Goal: Information Seeking & Learning: Learn about a topic

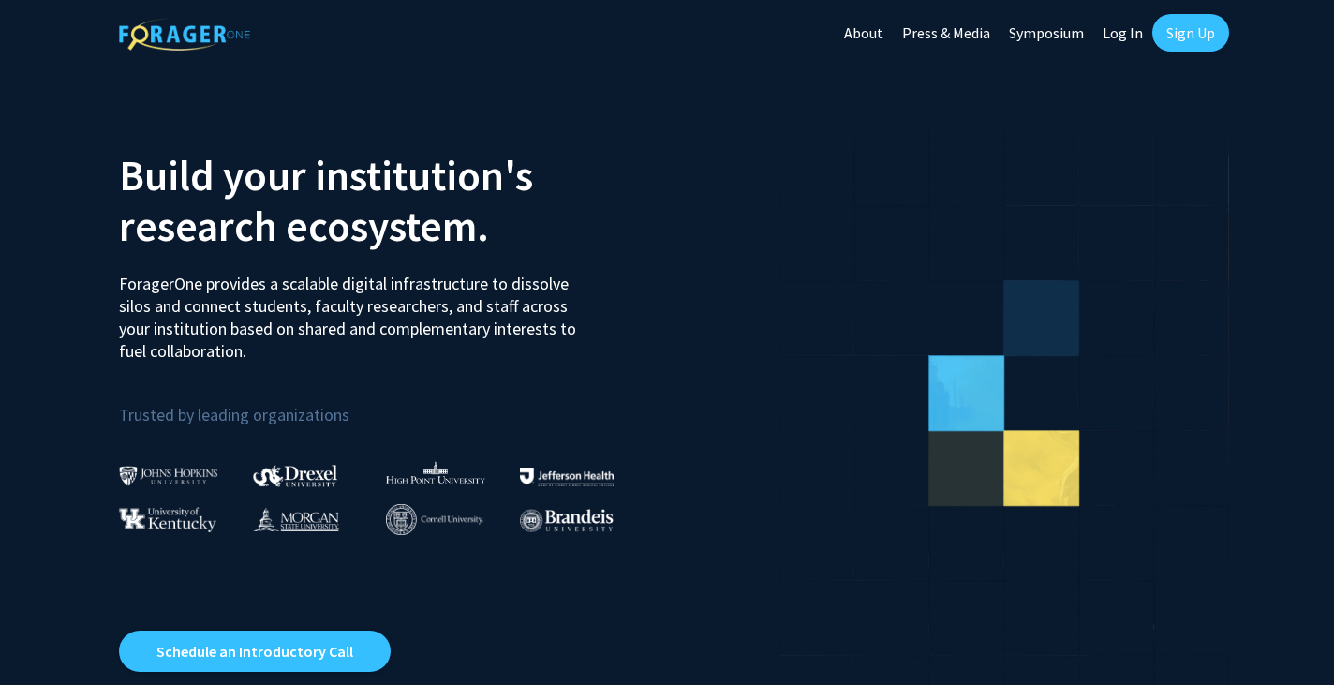
click at [1136, 42] on link "Log In" at bounding box center [1122, 33] width 59 height 66
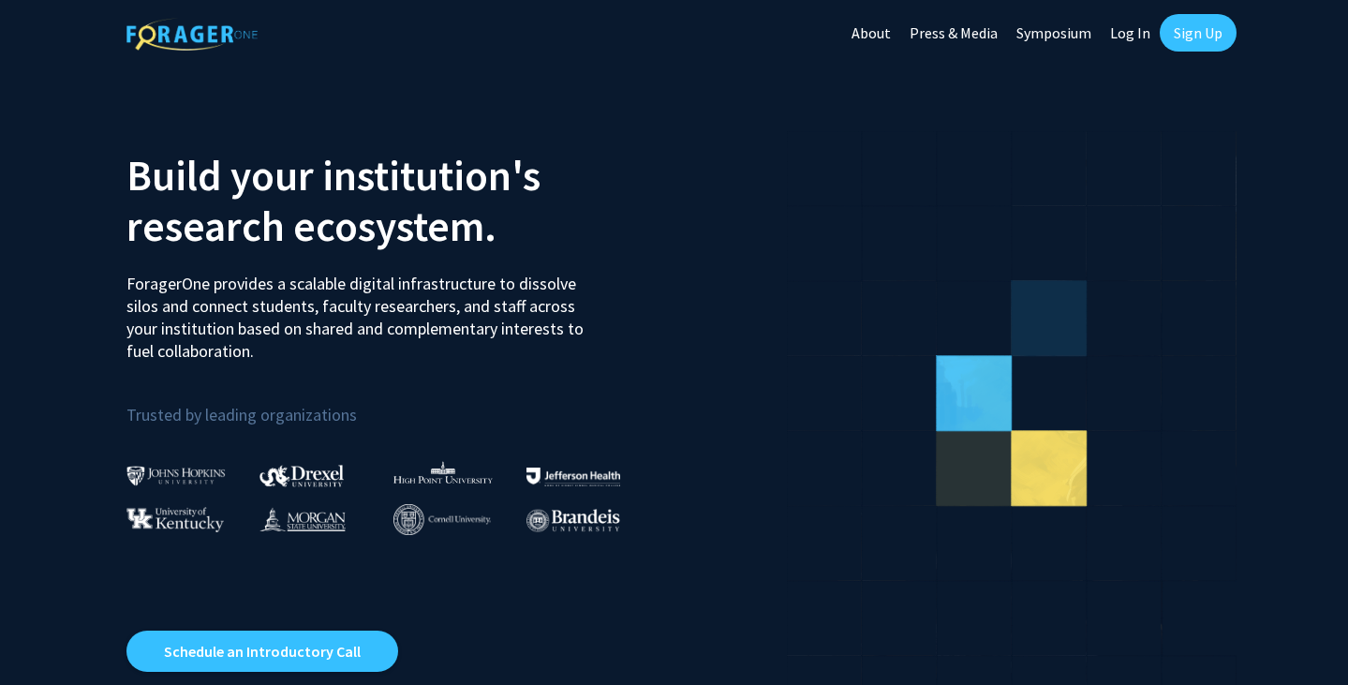
select select
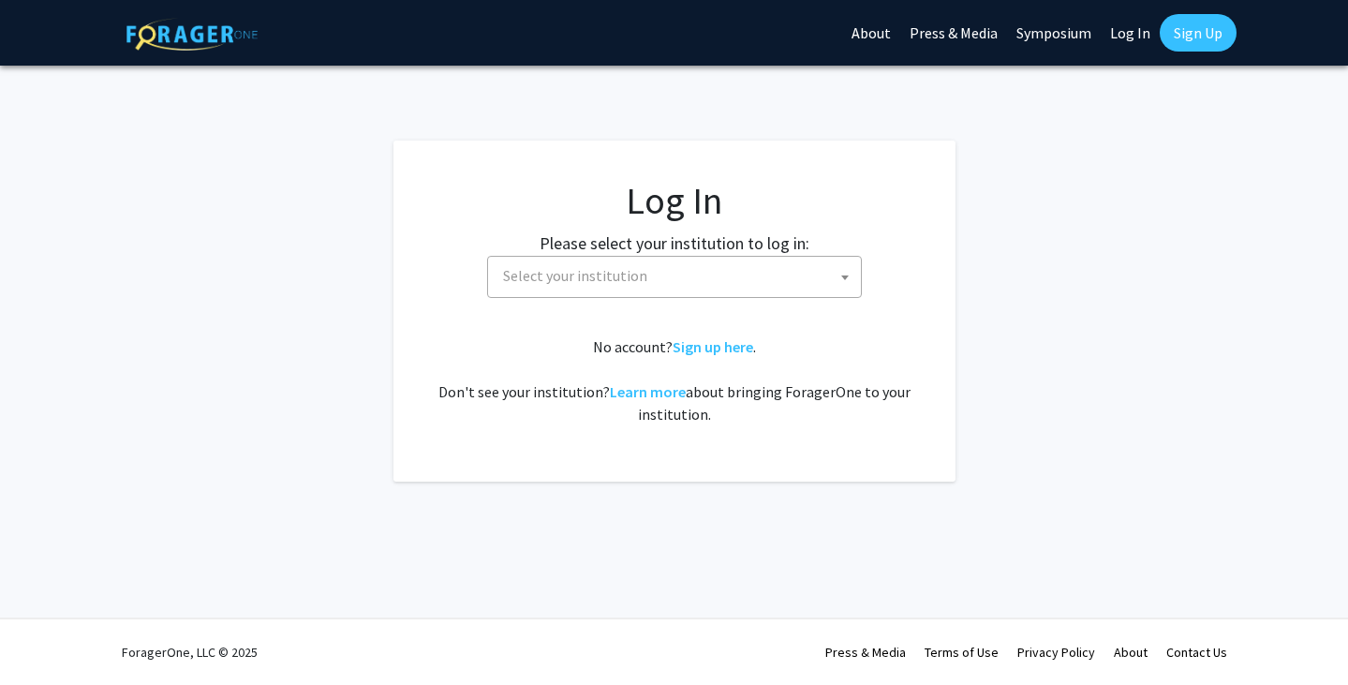
click at [774, 281] on span "Select your institution" at bounding box center [678, 276] width 365 height 38
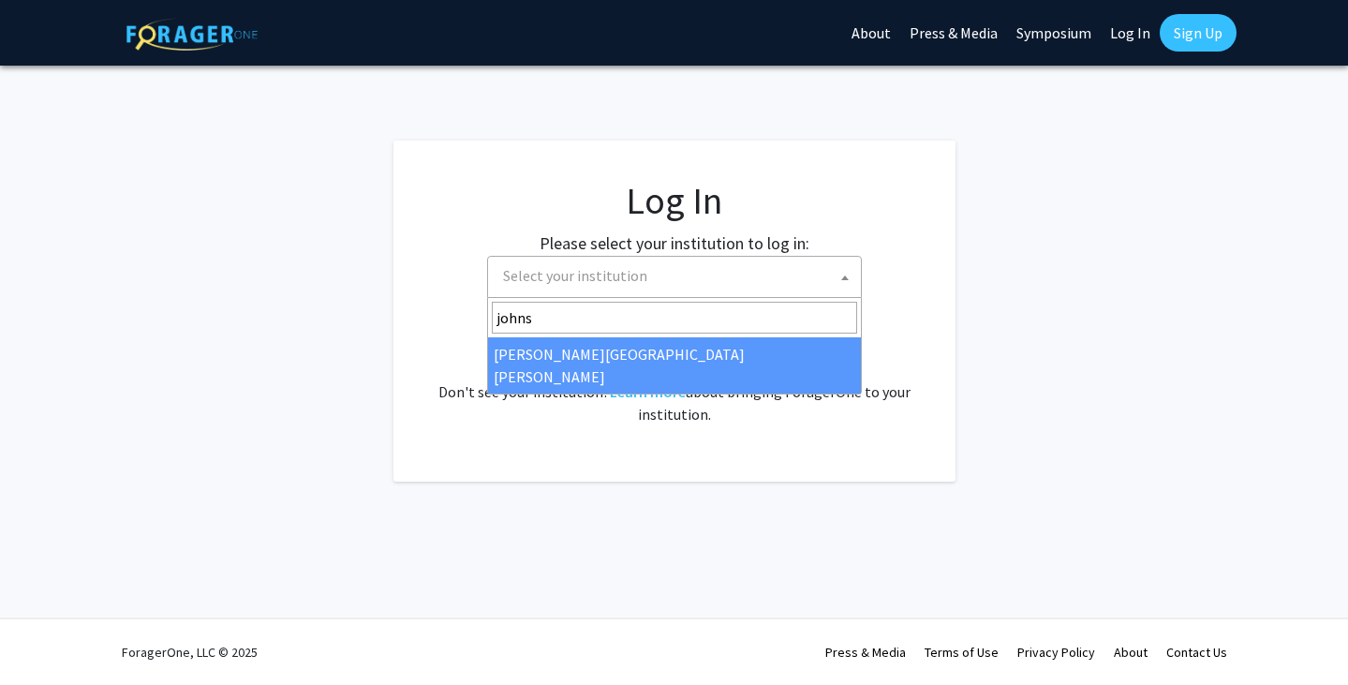
type input "johns"
select select "1"
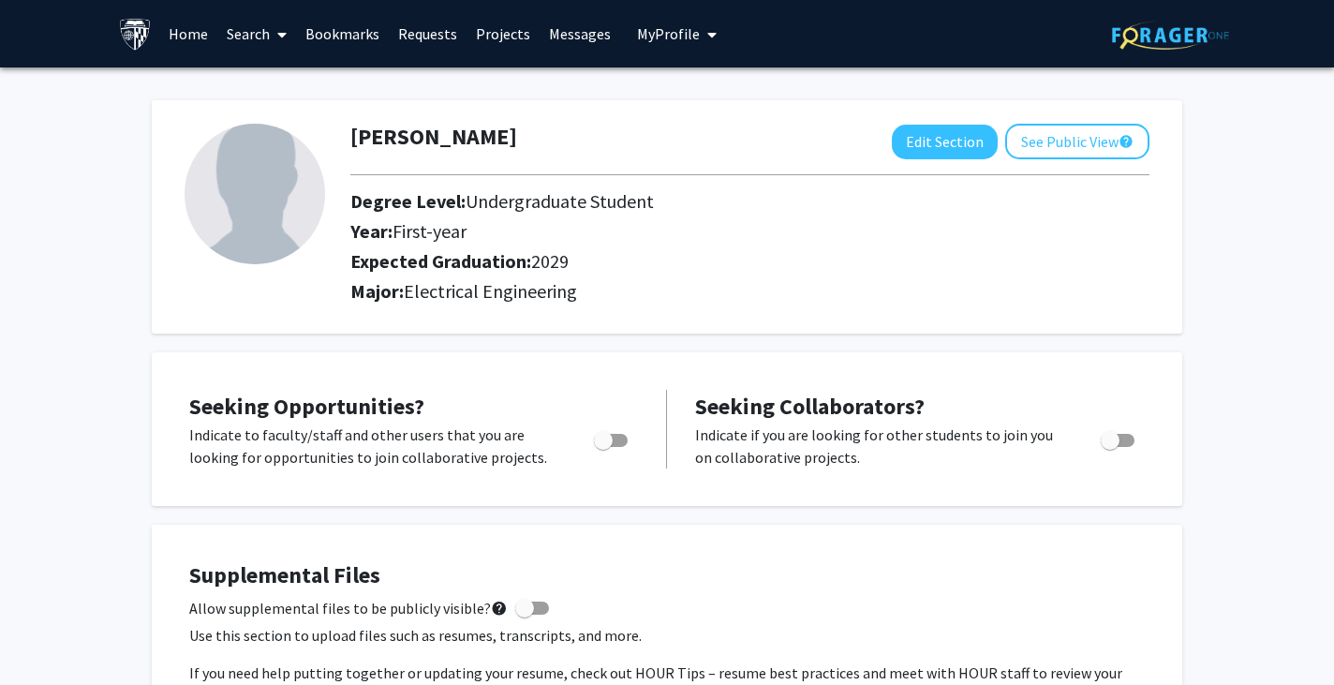
click at [168, 28] on link "Home" at bounding box center [188, 34] width 58 height 66
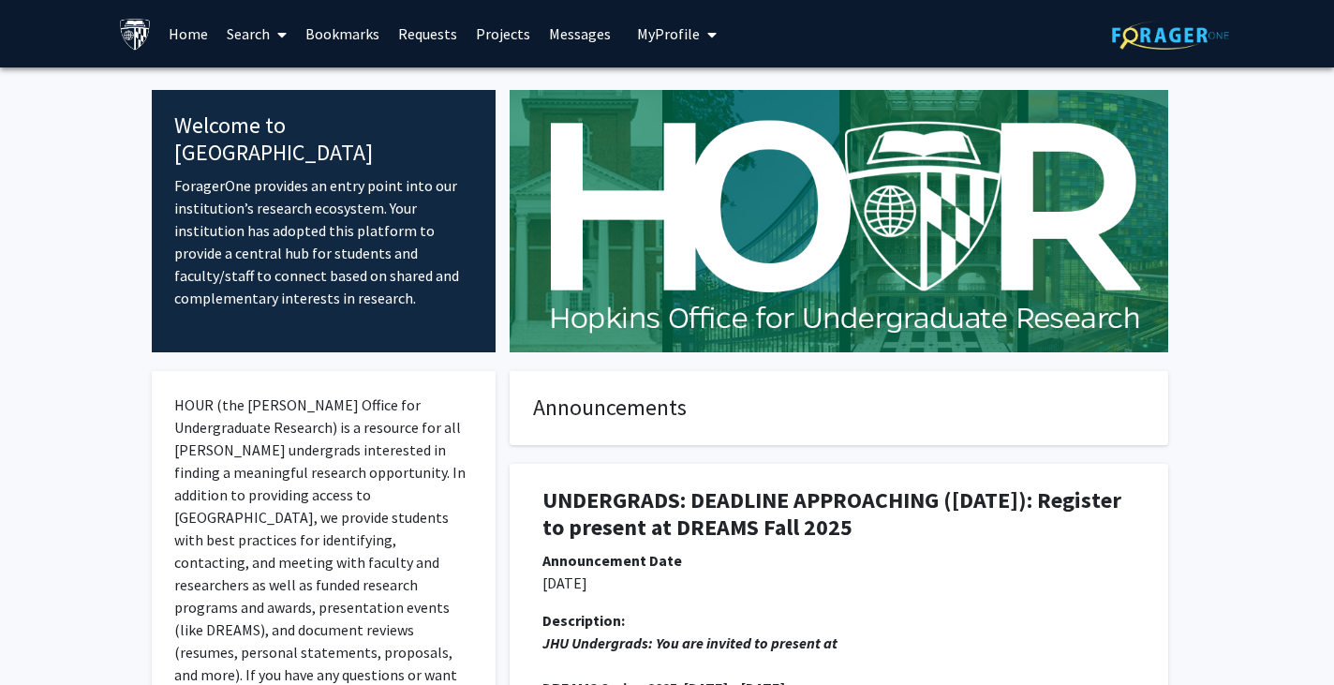
click at [270, 40] on link "Search" at bounding box center [256, 34] width 79 height 66
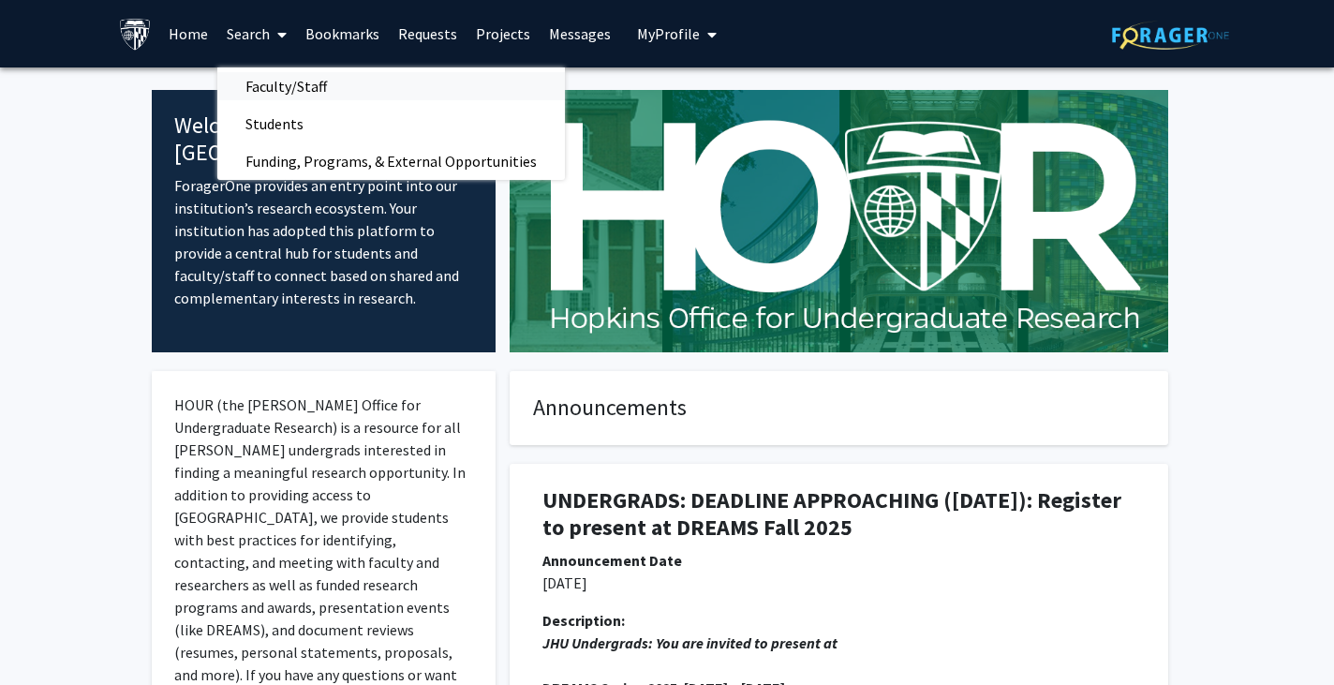
click at [277, 80] on span "Faculty/Staff" at bounding box center [286, 85] width 138 height 37
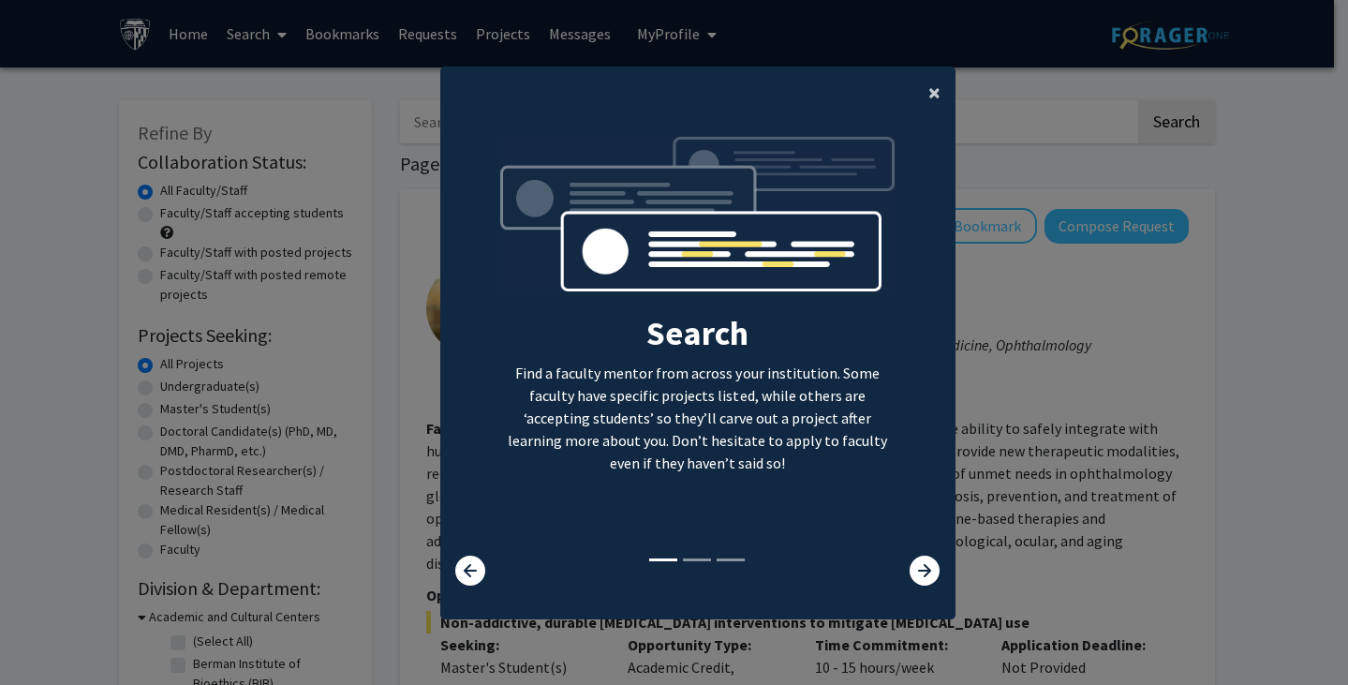
click at [918, 98] on button "×" at bounding box center [934, 93] width 42 height 52
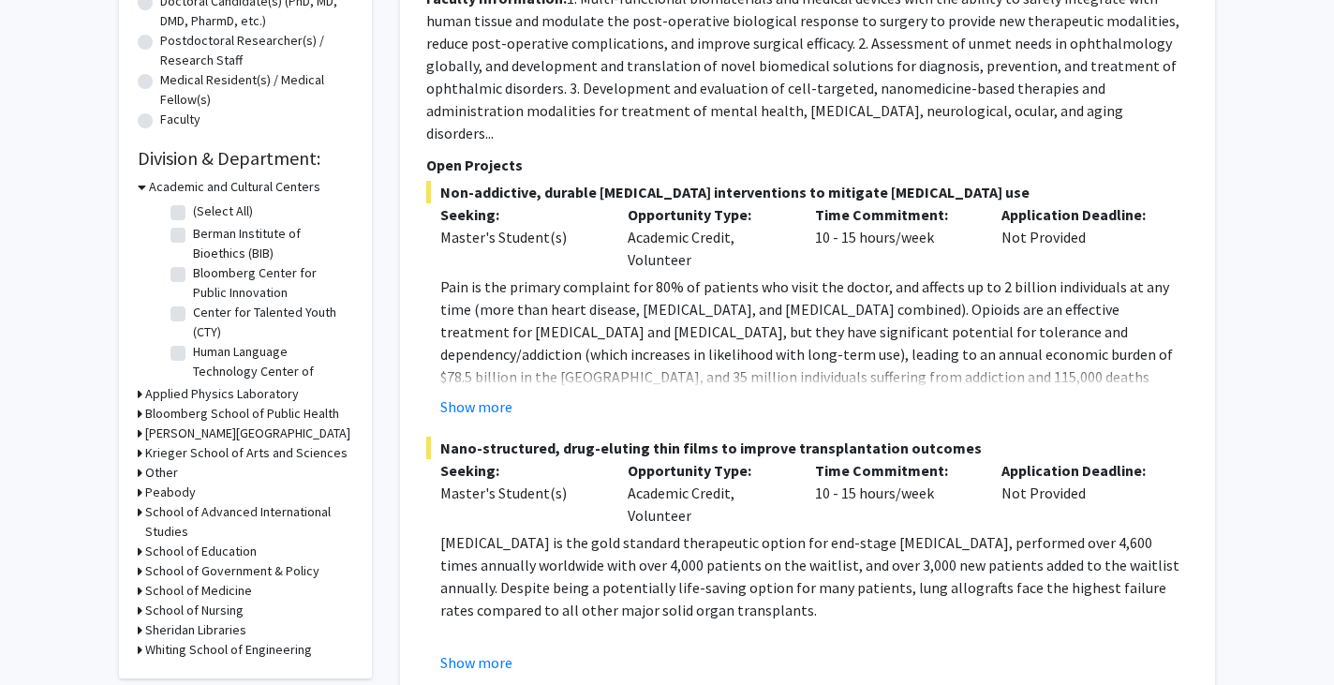
scroll to position [465, 0]
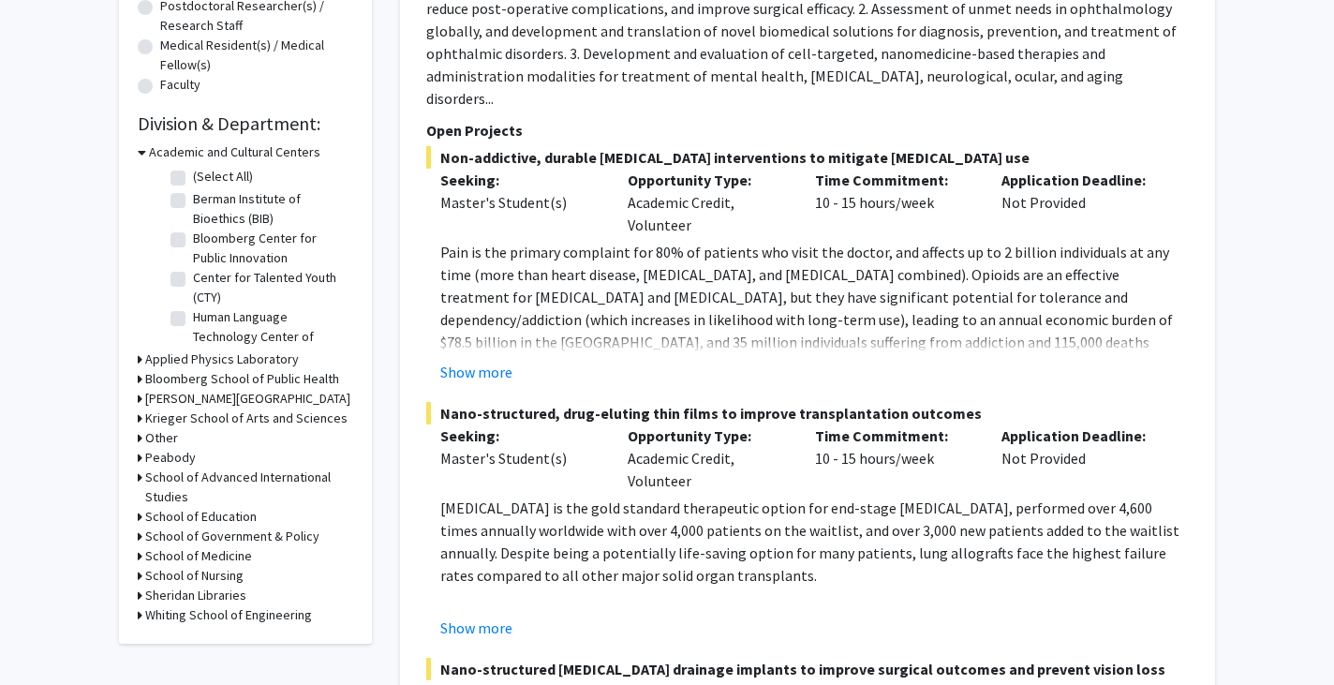
click at [215, 360] on h3 "Applied Physics Laboratory" at bounding box center [222, 359] width 154 height 20
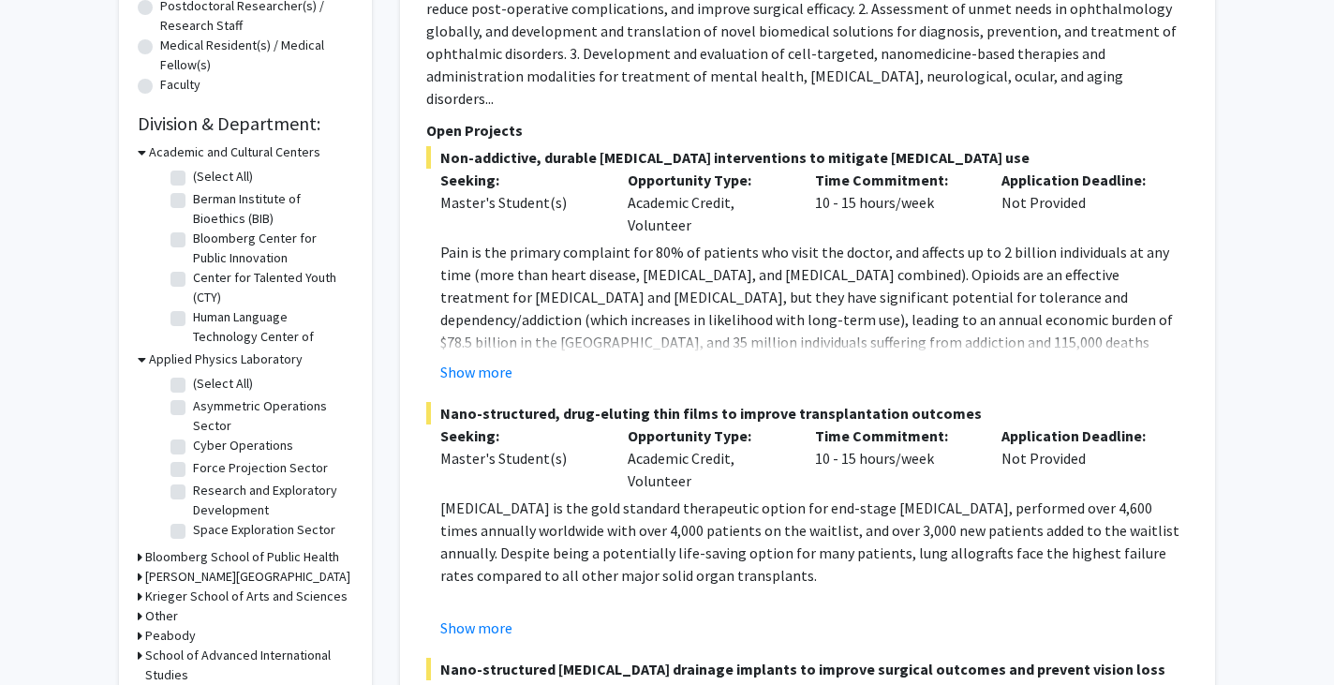
click at [193, 383] on label "(Select All)" at bounding box center [223, 384] width 60 height 20
click at [193, 383] on input "(Select All)" at bounding box center [199, 380] width 12 height 12
checkbox input "true"
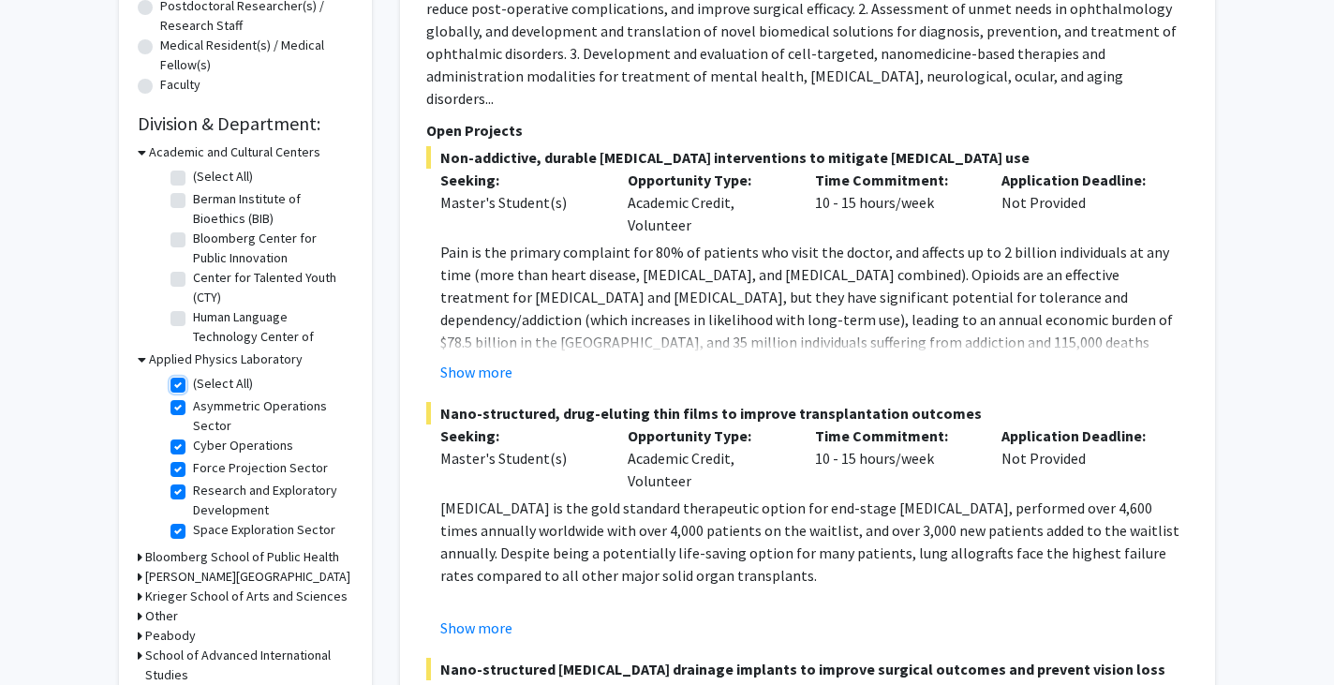
checkbox input "true"
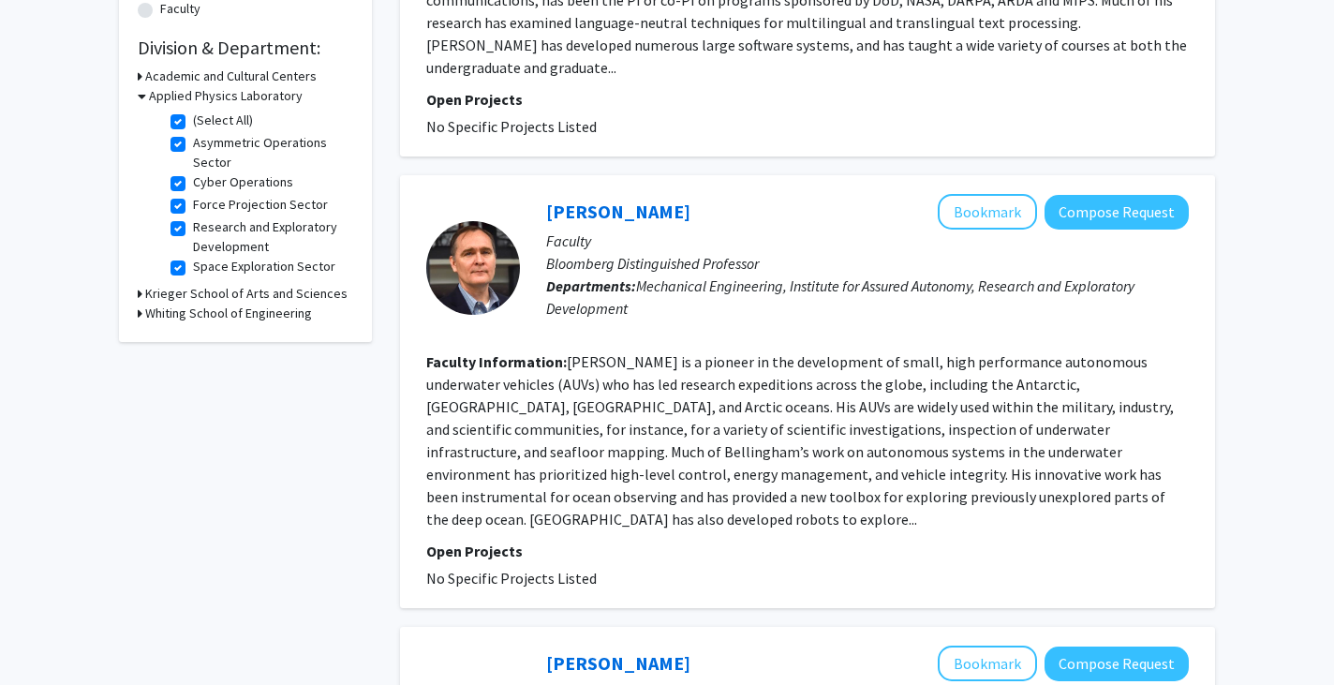
scroll to position [540, 0]
click at [247, 319] on h3 "Whiting School of Engineering" at bounding box center [228, 314] width 167 height 20
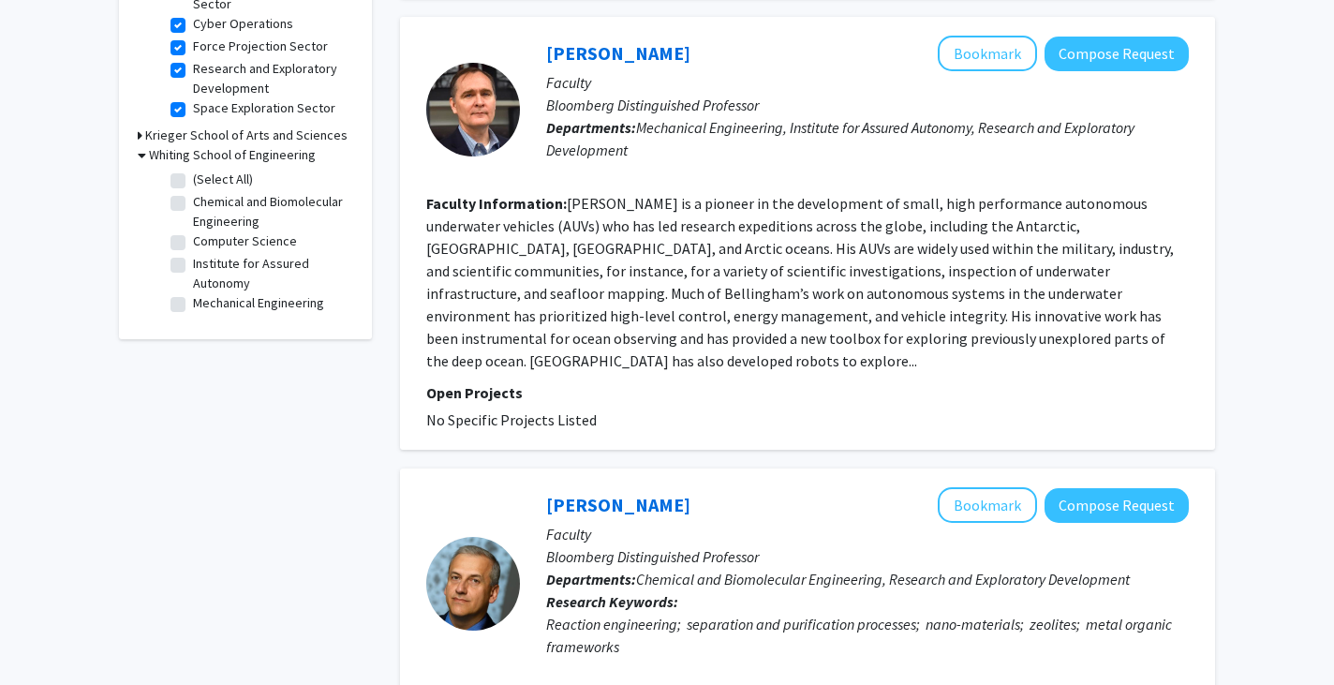
scroll to position [697, 0]
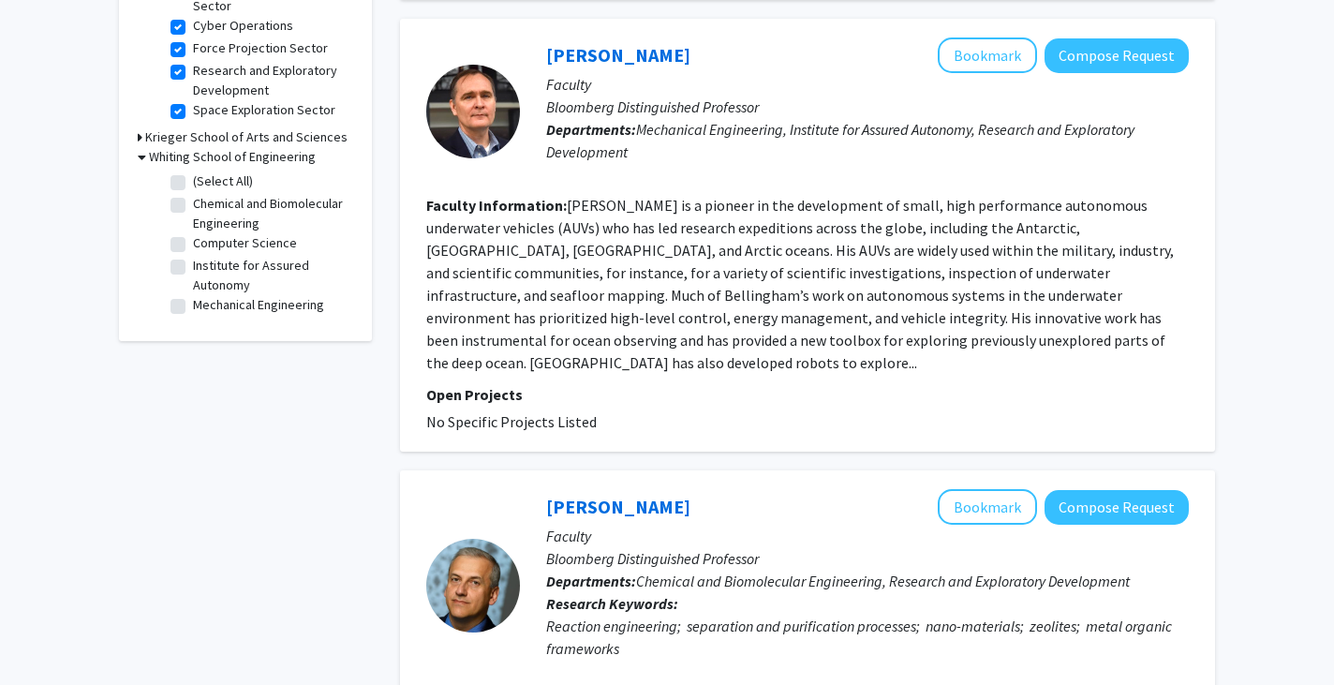
click at [174, 171] on fg-checkbox "(Select All) (Select All)" at bounding box center [260, 182] width 178 height 22
click at [193, 184] on label "(Select All)" at bounding box center [223, 181] width 60 height 20
click at [193, 184] on input "(Select All)" at bounding box center [199, 177] width 12 height 12
checkbox input "true"
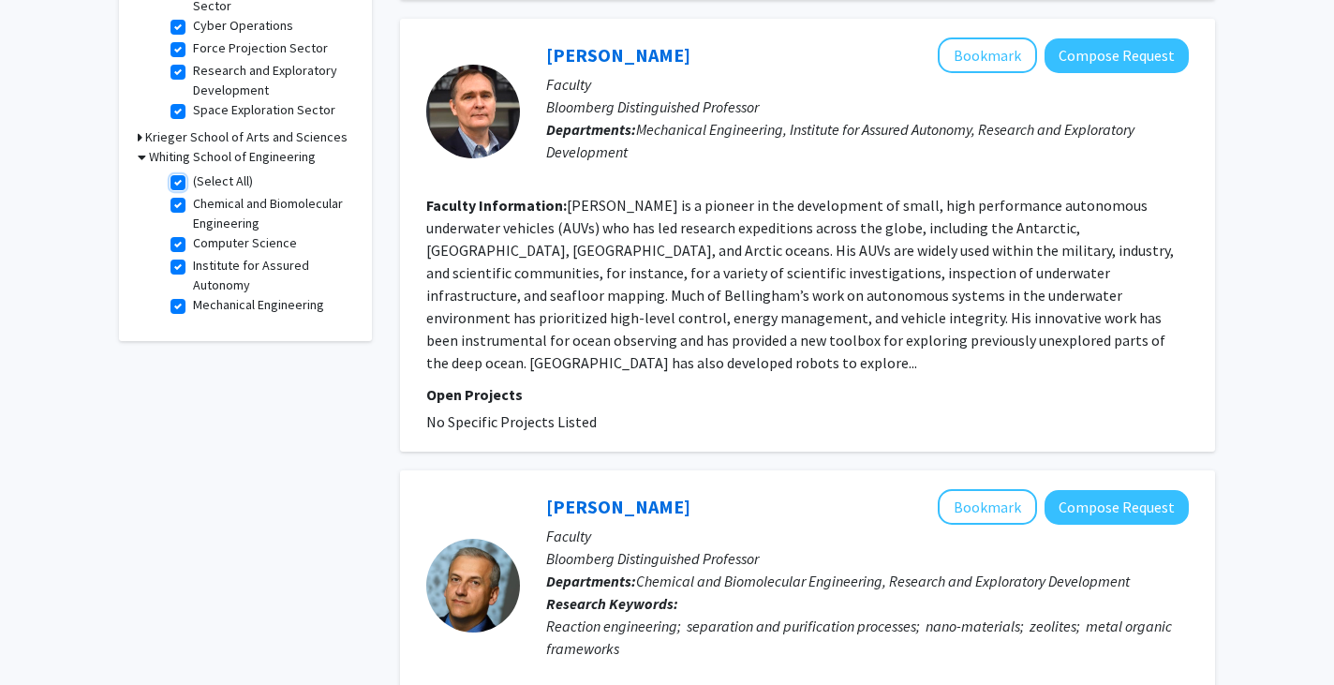
checkbox input "true"
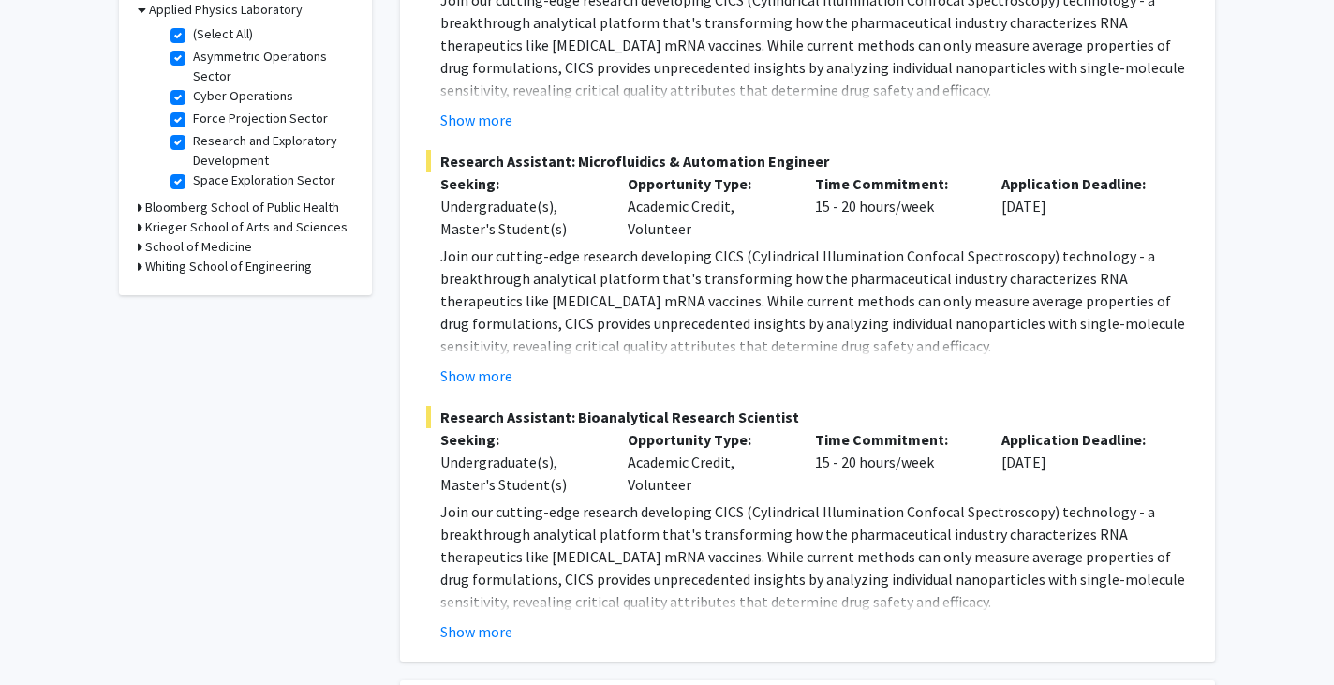
scroll to position [629, 0]
click at [503, 374] on button "Show more" at bounding box center [476, 374] width 72 height 22
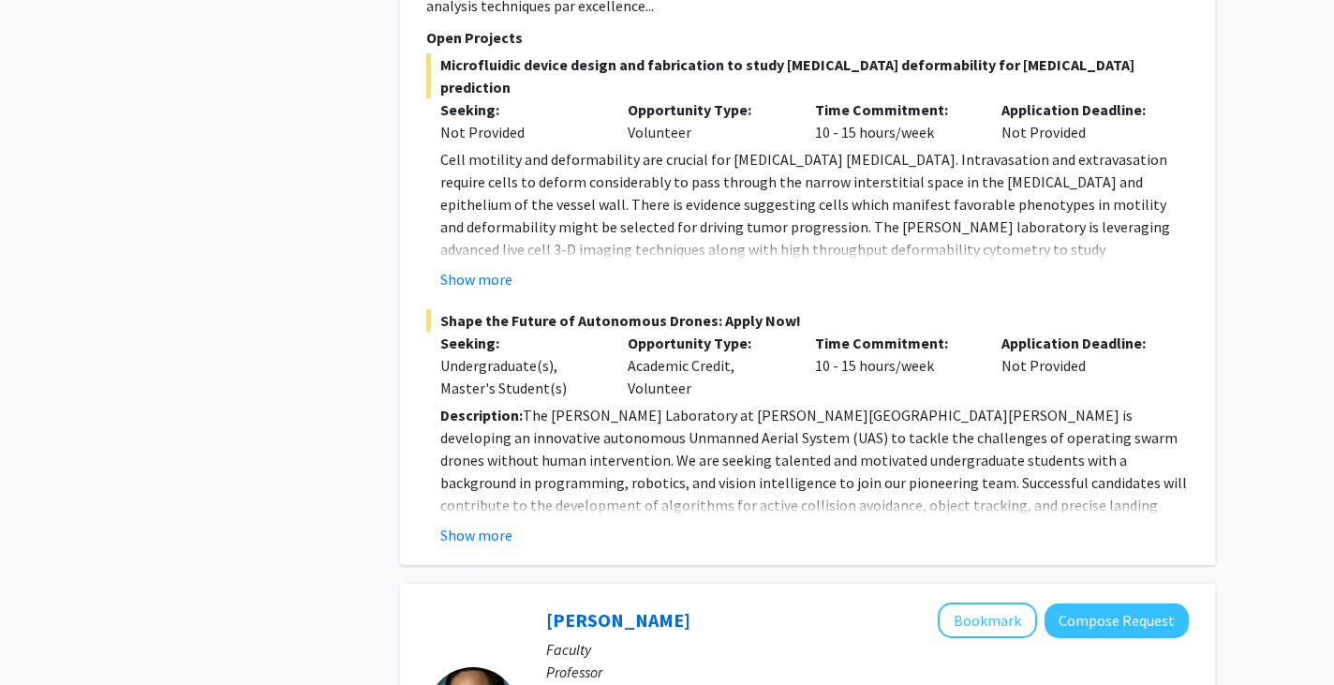
scroll to position [3182, 0]
click at [496, 523] on button "Show more" at bounding box center [476, 534] width 72 height 22
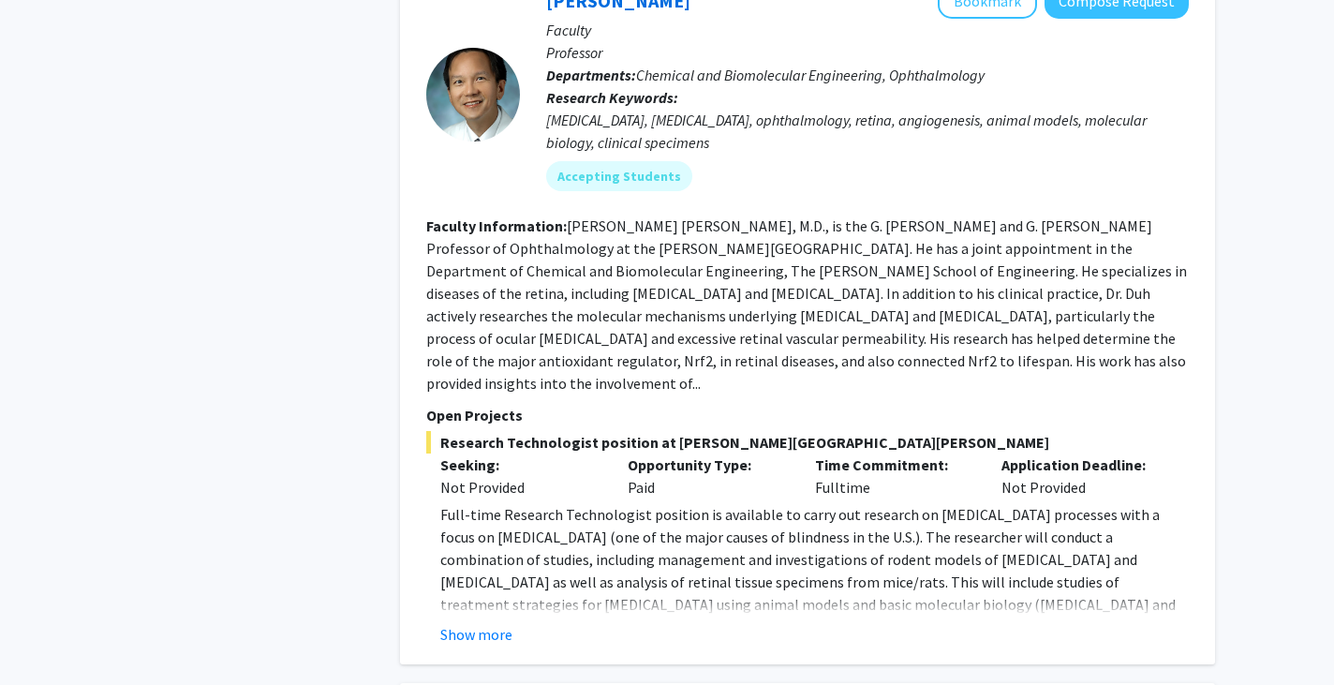
scroll to position [4366, 0]
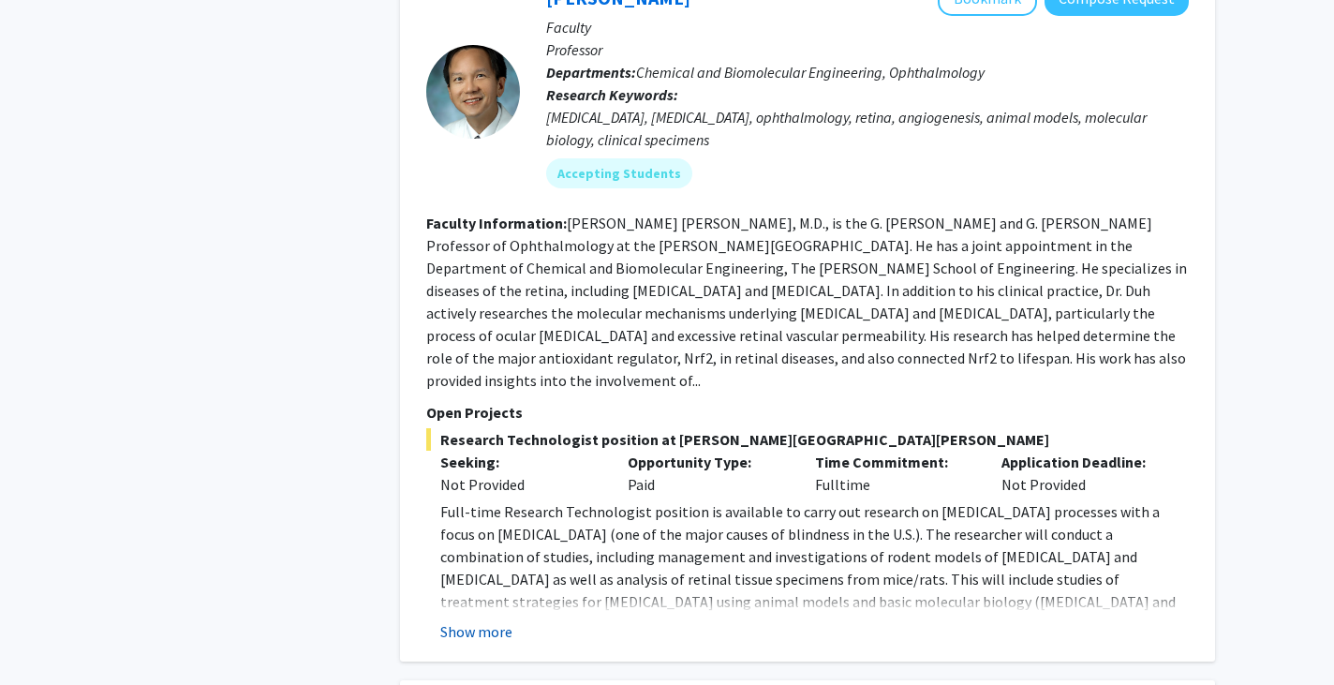
click at [503, 620] on button "Show more" at bounding box center [476, 631] width 72 height 22
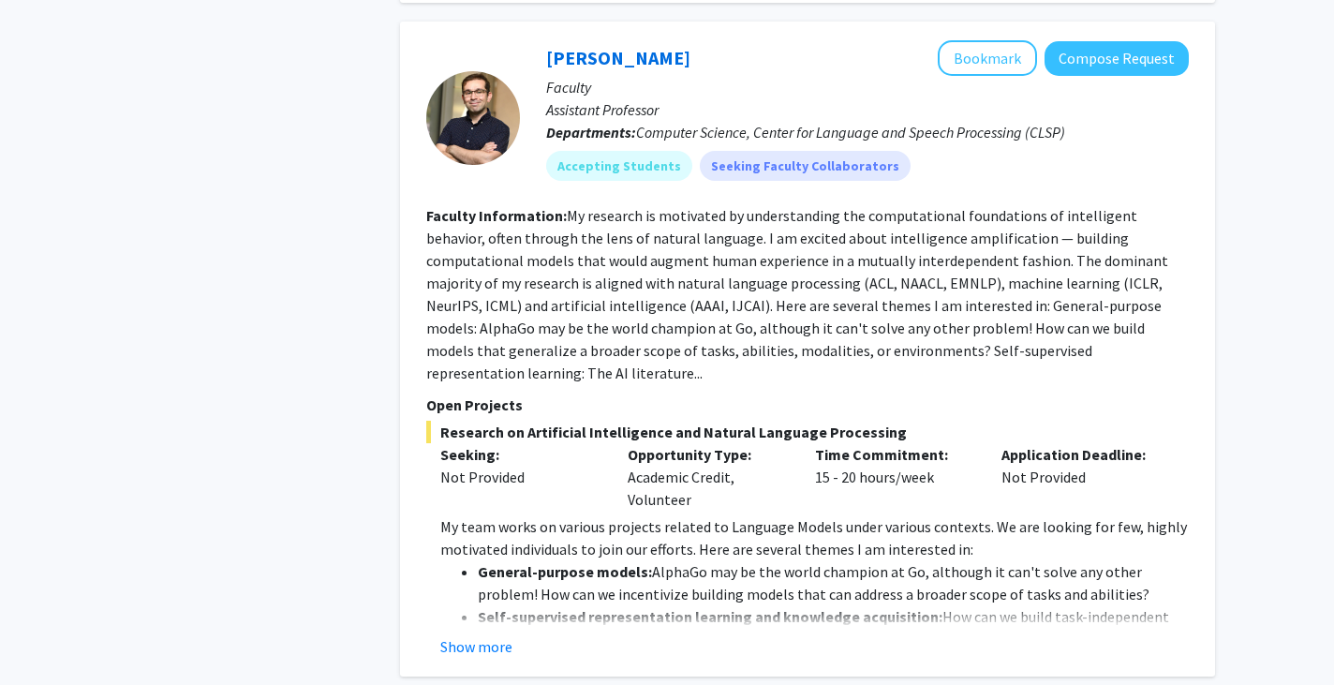
scroll to position [5781, 0]
click at [491, 634] on button "Show more" at bounding box center [476, 645] width 72 height 22
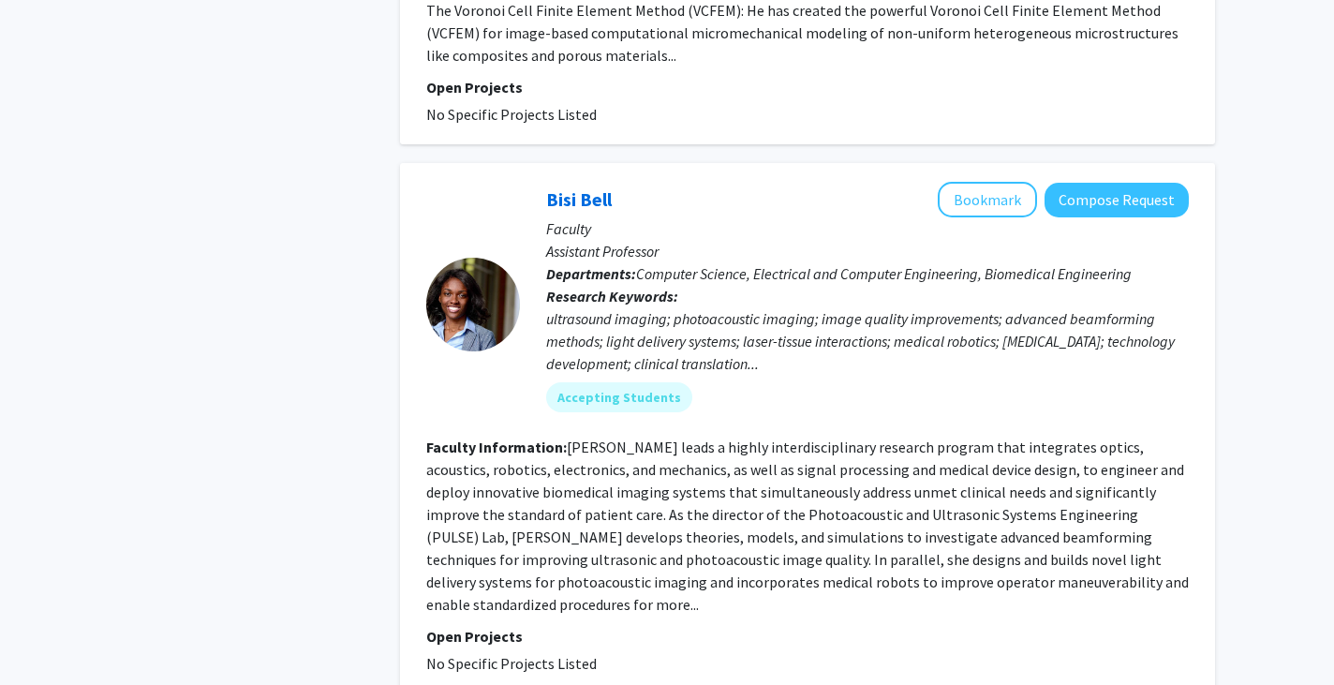
scroll to position [8272, 0]
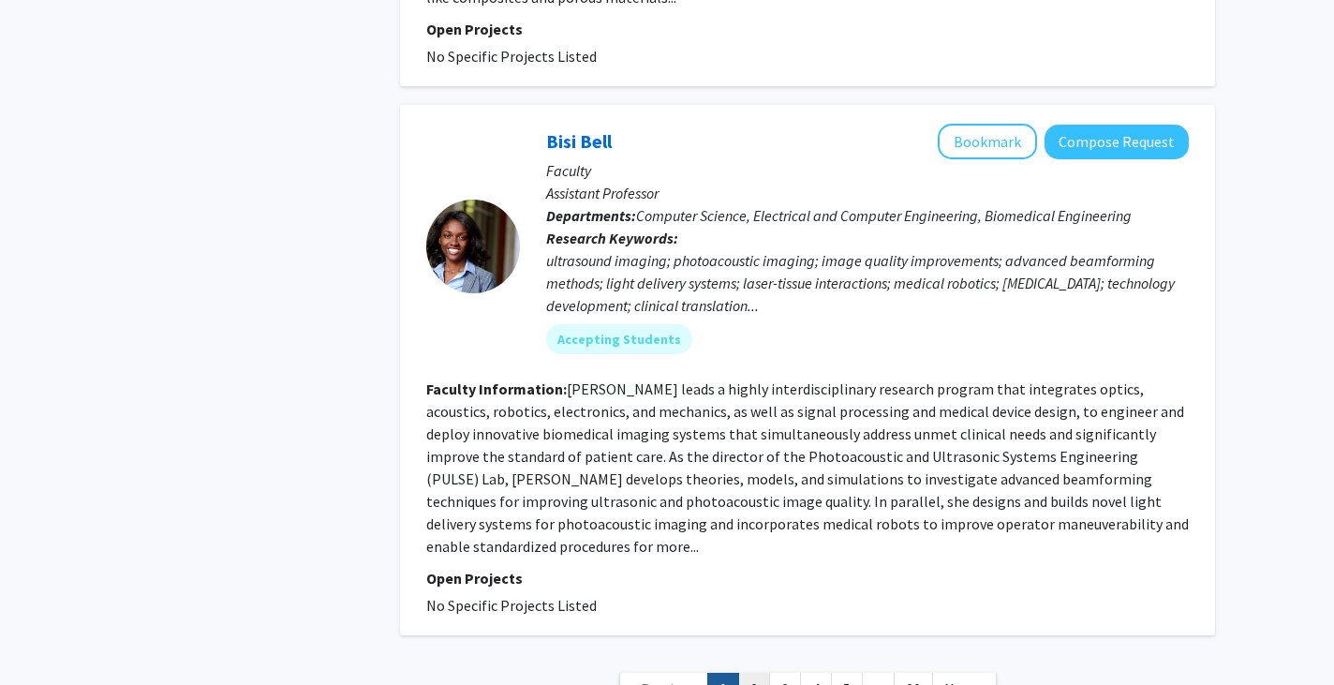
click at [752, 673] on link "2" at bounding box center [754, 689] width 32 height 33
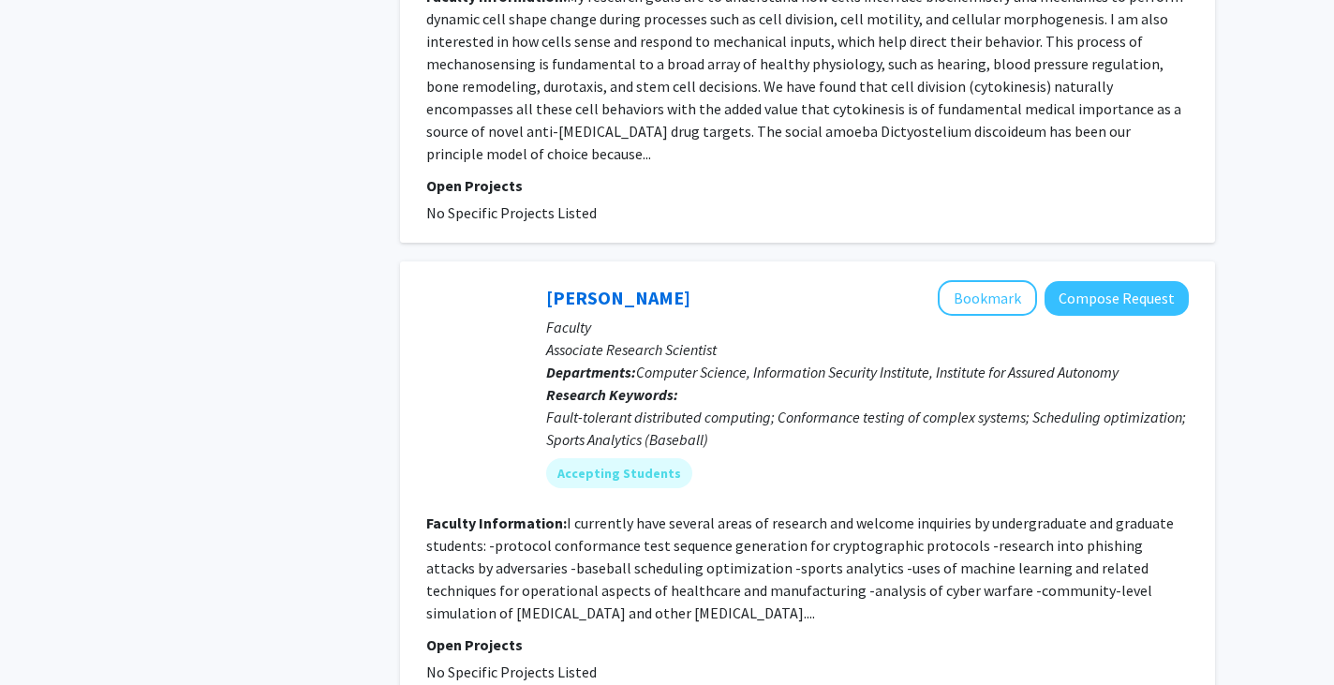
scroll to position [2466, 0]
